Goal: Task Accomplishment & Management: Use online tool/utility

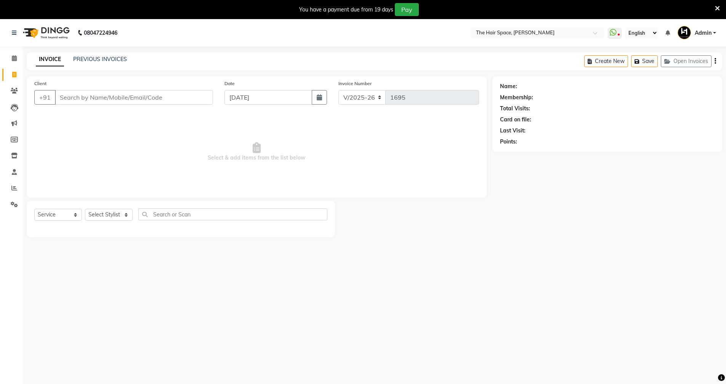
select select "6663"
select select "service"
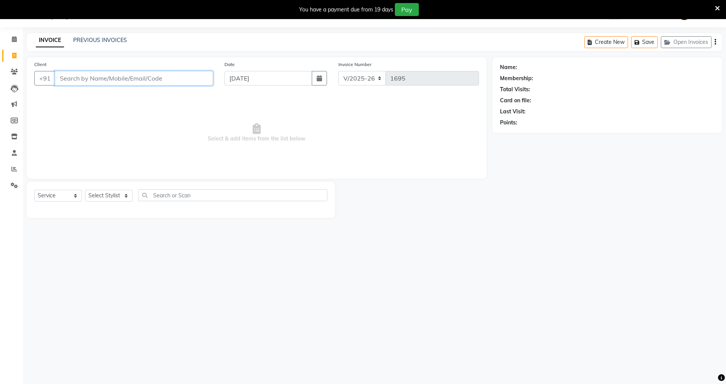
click at [89, 72] on input "Client" at bounding box center [134, 78] width 158 height 14
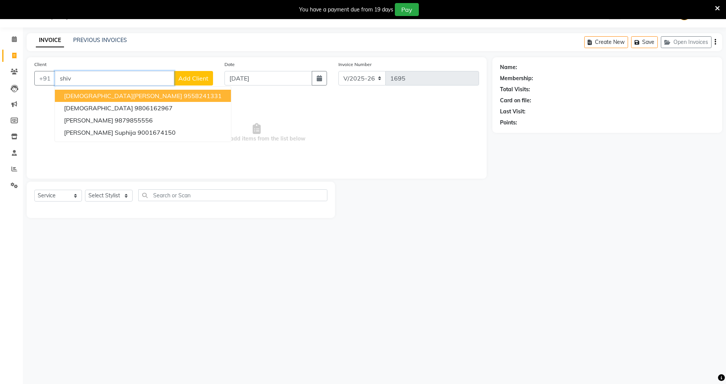
click at [99, 78] on input "shiv" at bounding box center [114, 78] width 119 height 14
type input "s"
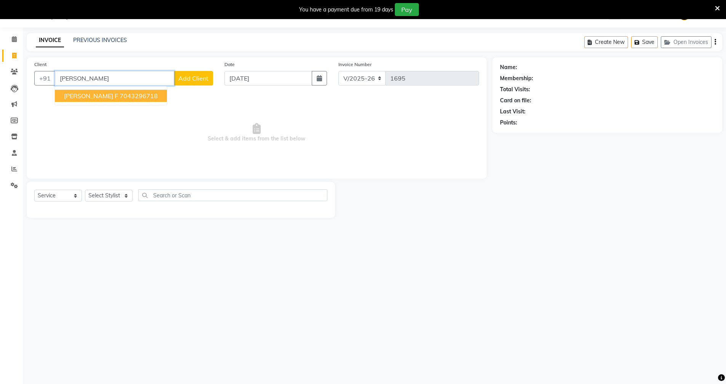
click at [111, 99] on span "[PERSON_NAME] F" at bounding box center [91, 96] width 54 height 8
type input "7043296718"
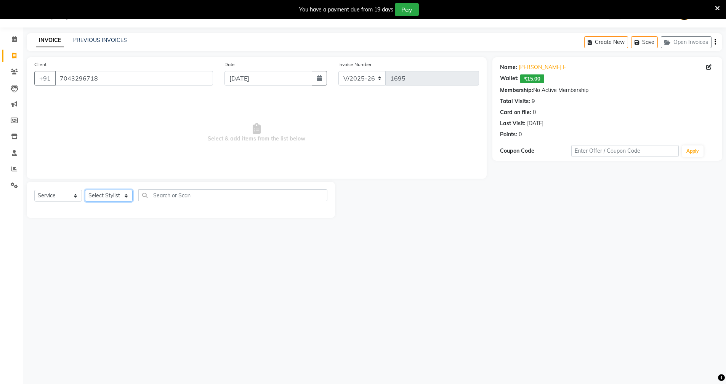
click at [113, 193] on select "Select Stylist [PERSON_NAME] Nai [PERSON_NAME] [PERSON_NAME] Unknown" at bounding box center [109, 196] width 48 height 12
select select "51969"
click at [85, 190] on select "Select Stylist [PERSON_NAME] Nai [PERSON_NAME] [PERSON_NAME] Unknown" at bounding box center [109, 196] width 48 height 12
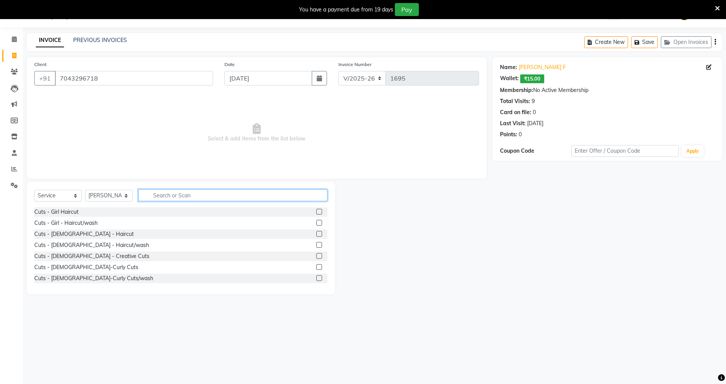
click at [169, 193] on input "text" at bounding box center [232, 195] width 189 height 12
type input "hair cut"
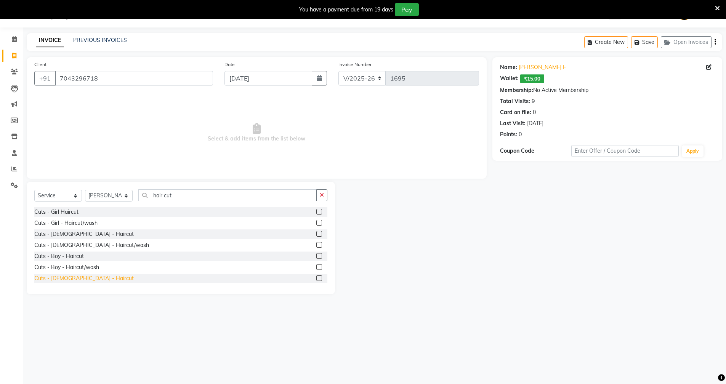
click at [76, 279] on div "Cuts - [DEMOGRAPHIC_DATA] - Haircut" at bounding box center [84, 278] width 100 height 8
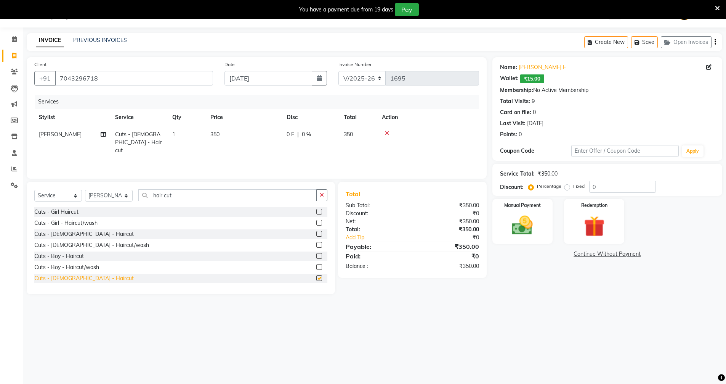
checkbox input "false"
click at [196, 199] on input "hair cut" at bounding box center [227, 195] width 178 height 12
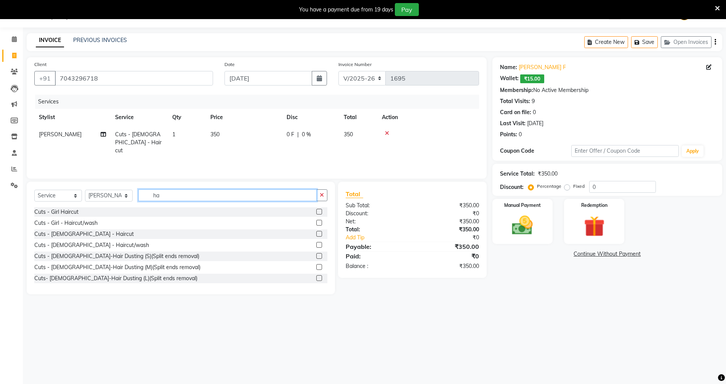
type input "h"
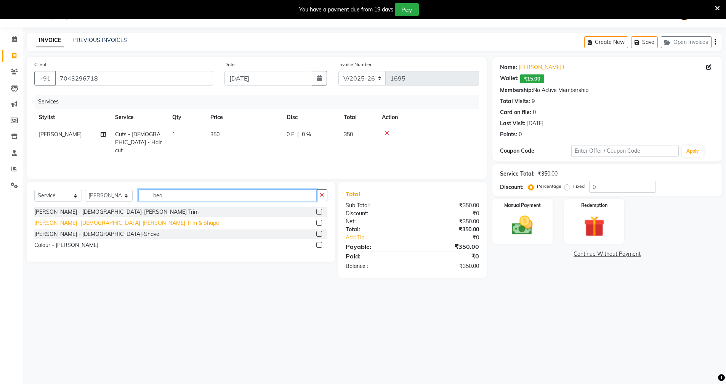
type input "bea"
click at [109, 219] on div "[PERSON_NAME]- [DEMOGRAPHIC_DATA]-[PERSON_NAME] Trim & Shape" at bounding box center [126, 223] width 185 height 8
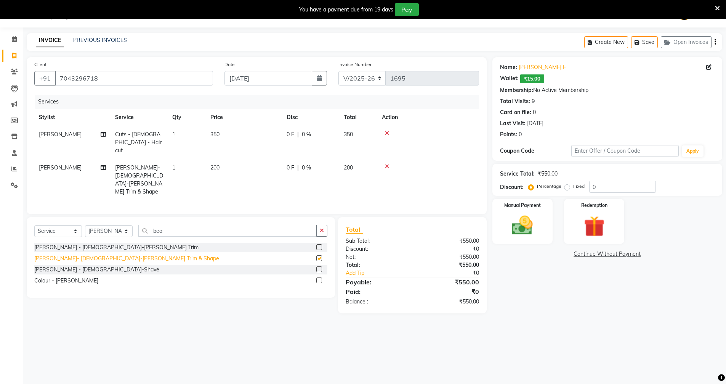
checkbox input "false"
click at [617, 187] on input "0" at bounding box center [622, 187] width 67 height 12
type input "030"
click at [534, 222] on img at bounding box center [522, 225] width 35 height 25
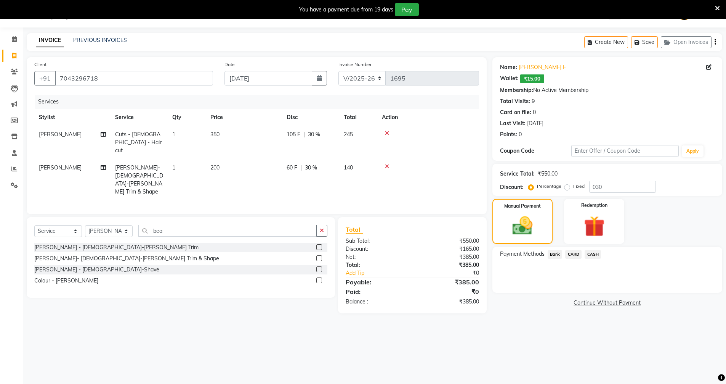
click at [593, 253] on span "CASH" at bounding box center [593, 254] width 16 height 9
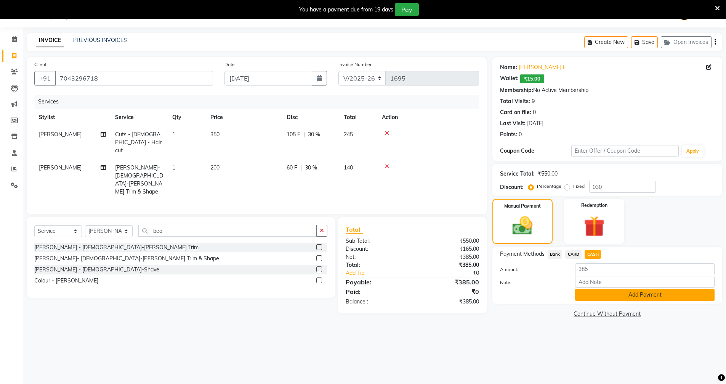
click at [600, 292] on button "Add Payment" at bounding box center [645, 295] width 140 height 12
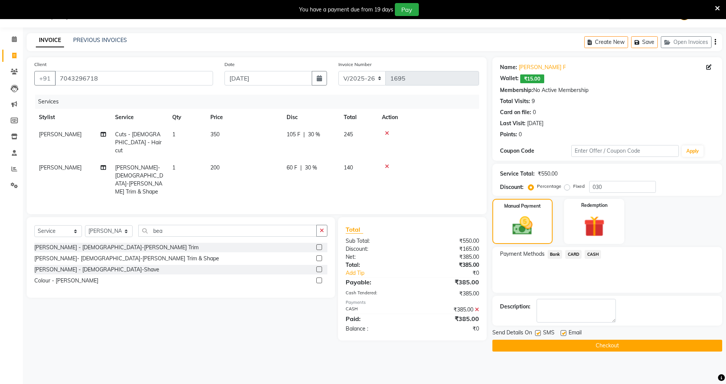
click at [588, 344] on button "Checkout" at bounding box center [608, 345] width 230 height 12
